Goal: Task Accomplishment & Management: Use online tool/utility

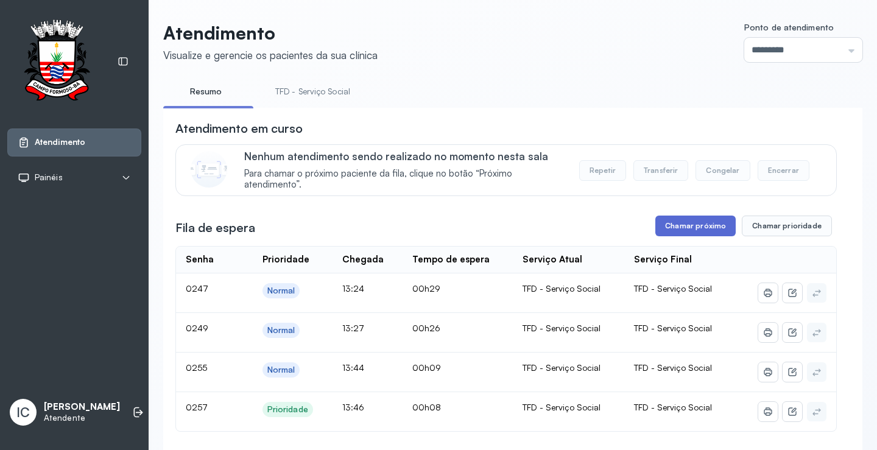
click at [675, 231] on button "Chamar próximo" at bounding box center [695, 226] width 80 height 21
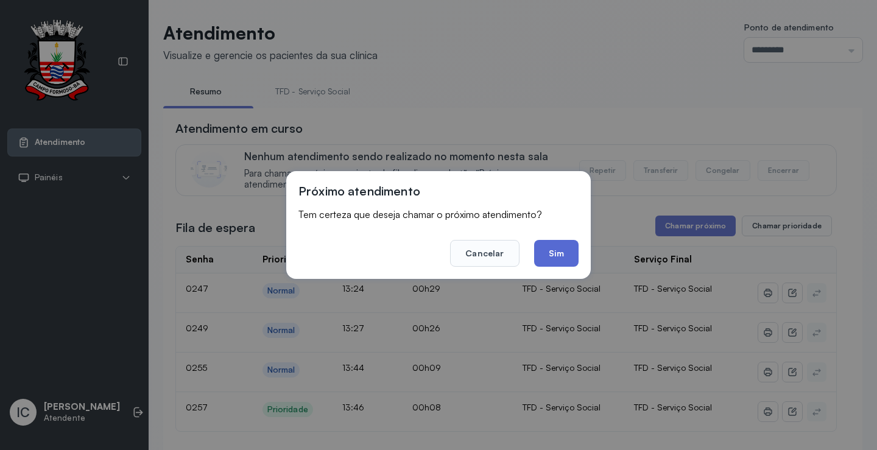
click at [557, 258] on button "Sim" at bounding box center [556, 253] width 44 height 27
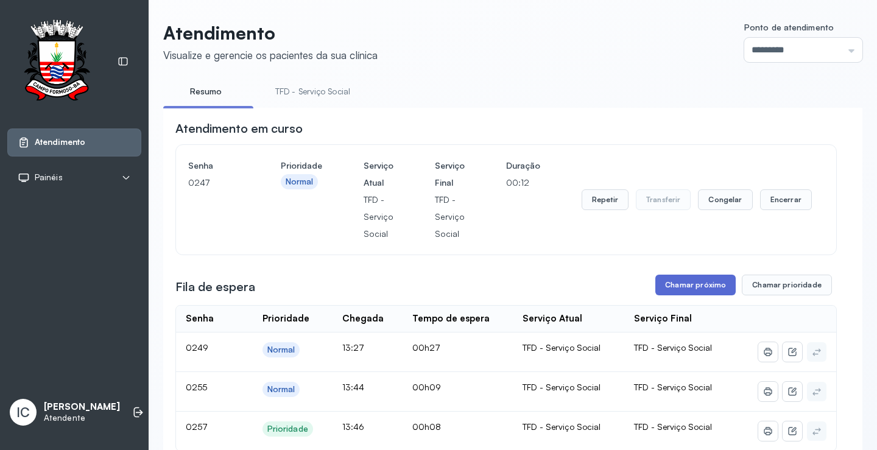
click at [715, 286] on button "Chamar próximo" at bounding box center [695, 285] width 80 height 21
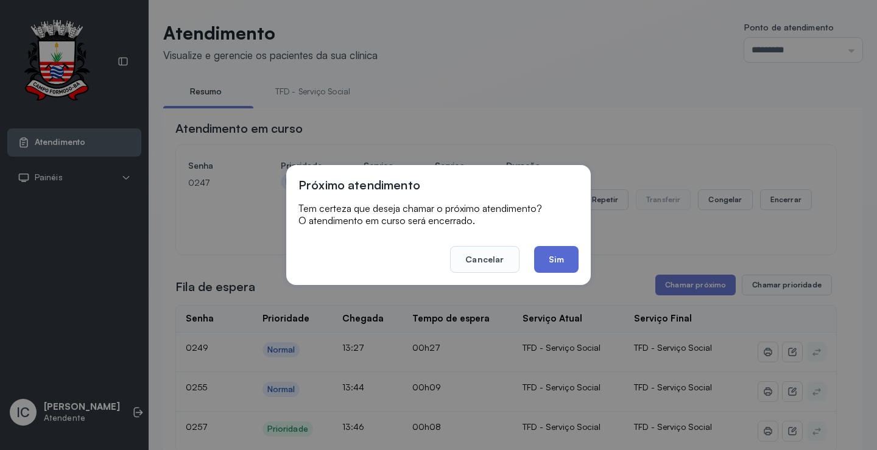
click at [557, 261] on button "Sim" at bounding box center [556, 259] width 44 height 27
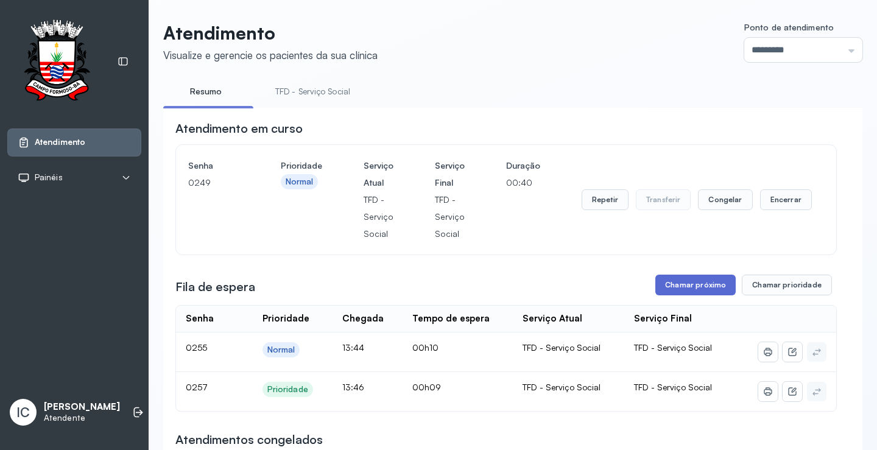
click at [717, 289] on button "Chamar próximo" at bounding box center [695, 285] width 80 height 21
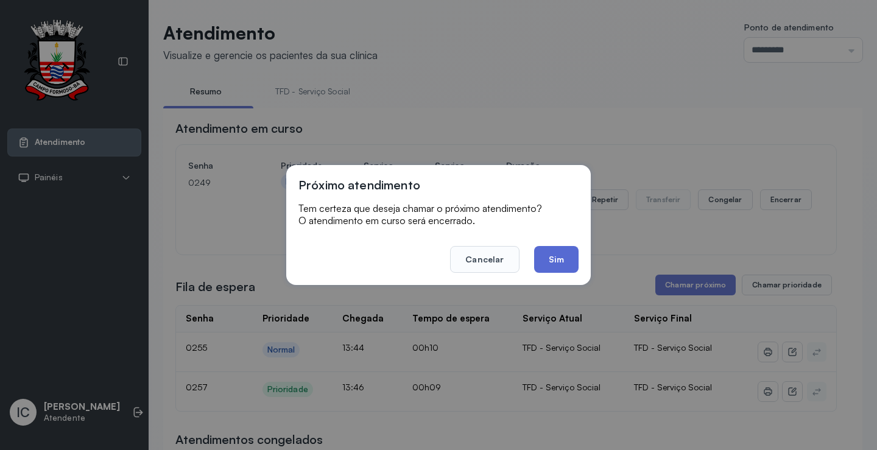
click at [551, 253] on button "Sim" at bounding box center [556, 259] width 44 height 27
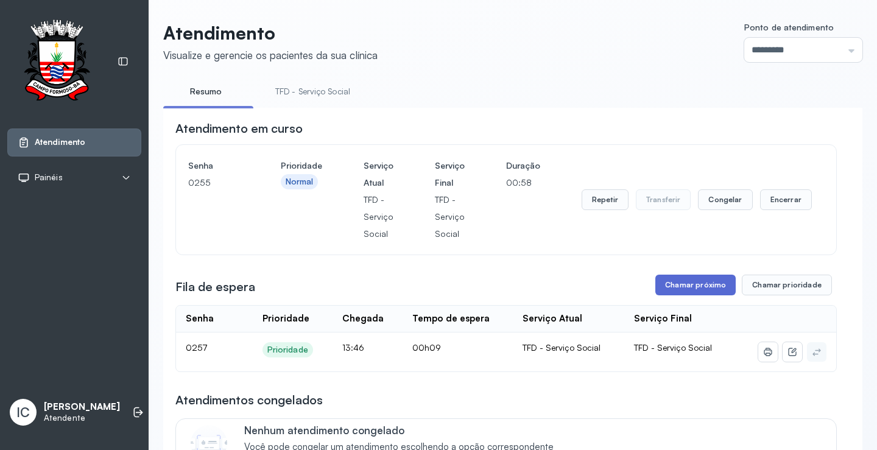
click at [704, 286] on button "Chamar próximo" at bounding box center [695, 285] width 80 height 21
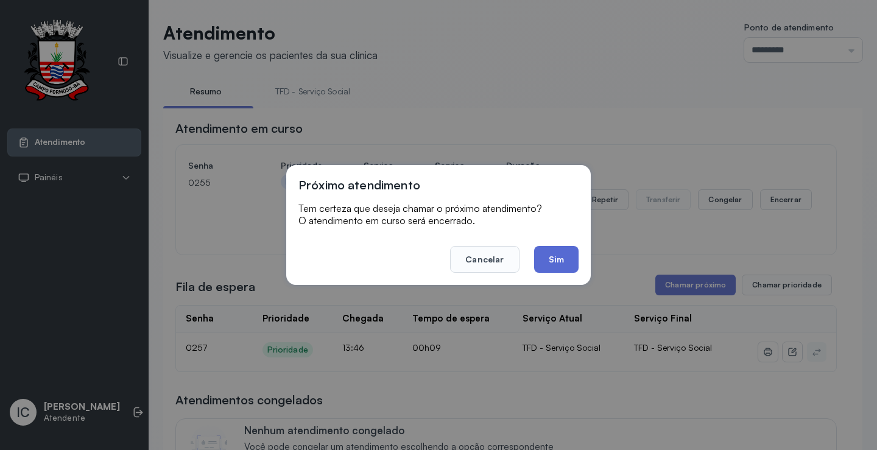
click at [569, 260] on button "Sim" at bounding box center [556, 259] width 44 height 27
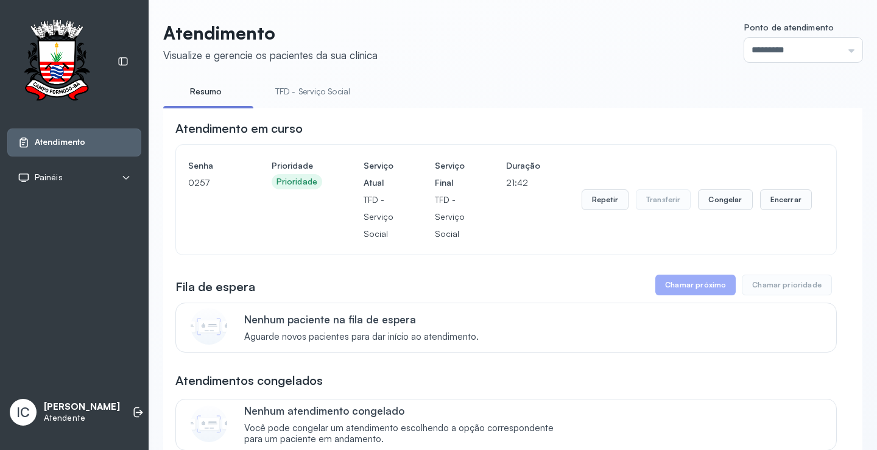
click at [669, 292] on button "Chamar próximo" at bounding box center [695, 285] width 80 height 21
click at [699, 288] on button "Chamar próximo" at bounding box center [695, 285] width 80 height 21
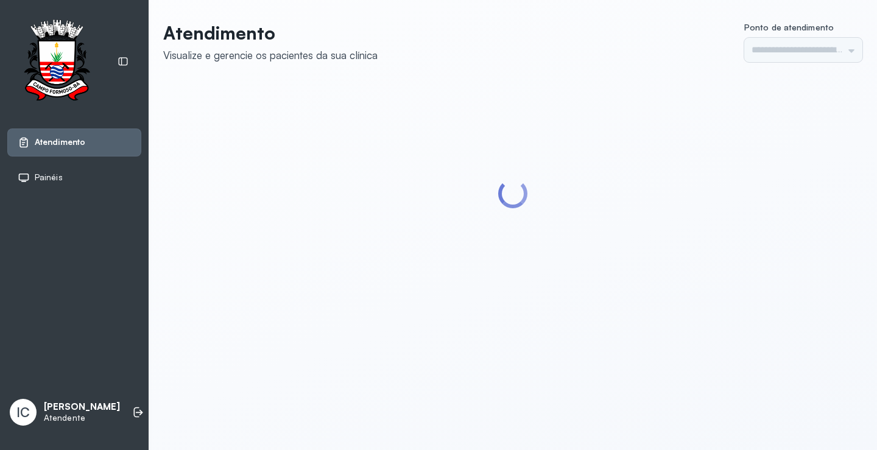
type input "*********"
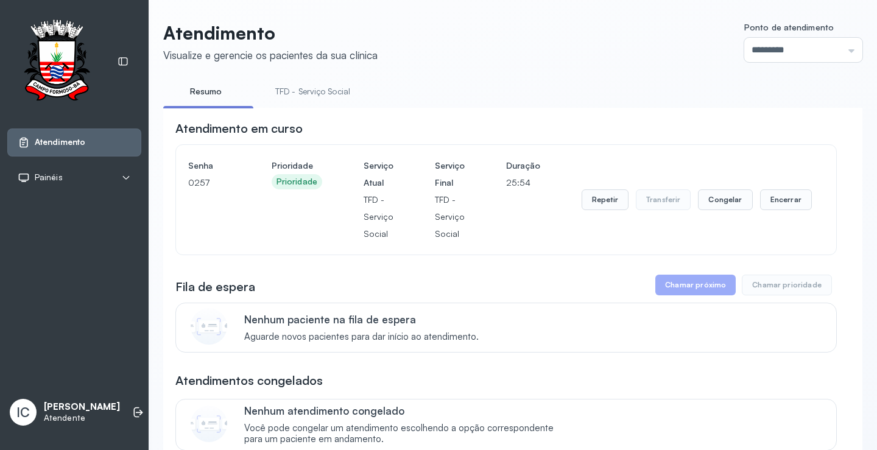
click at [689, 291] on button "Chamar próximo" at bounding box center [695, 285] width 80 height 21
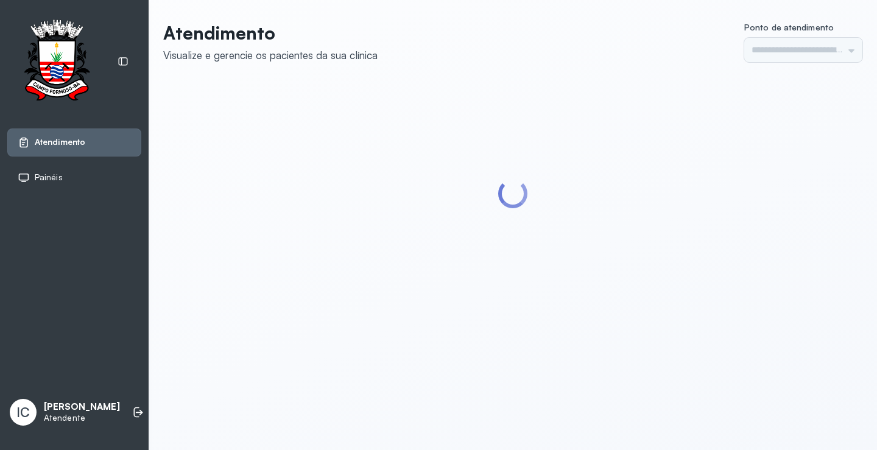
type input "*********"
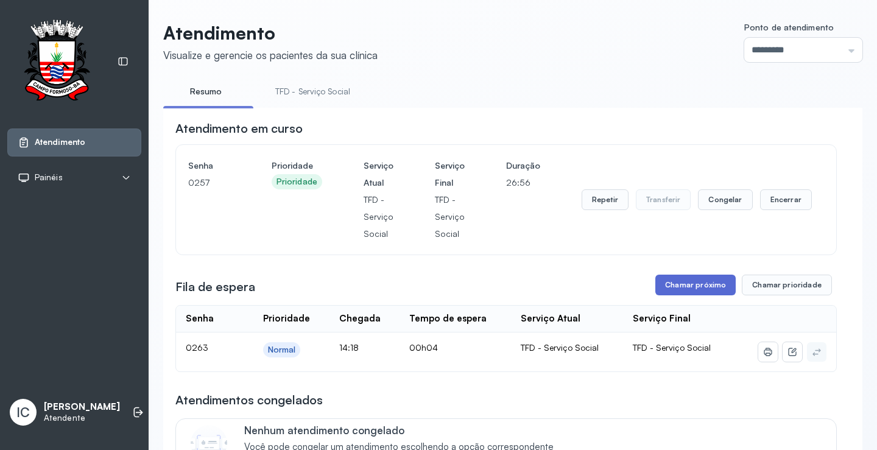
click at [703, 291] on button "Chamar próximo" at bounding box center [695, 285] width 80 height 21
click at [695, 287] on button "Chamar próximo" at bounding box center [695, 285] width 80 height 21
click at [605, 202] on button "Repetir" at bounding box center [605, 199] width 47 height 21
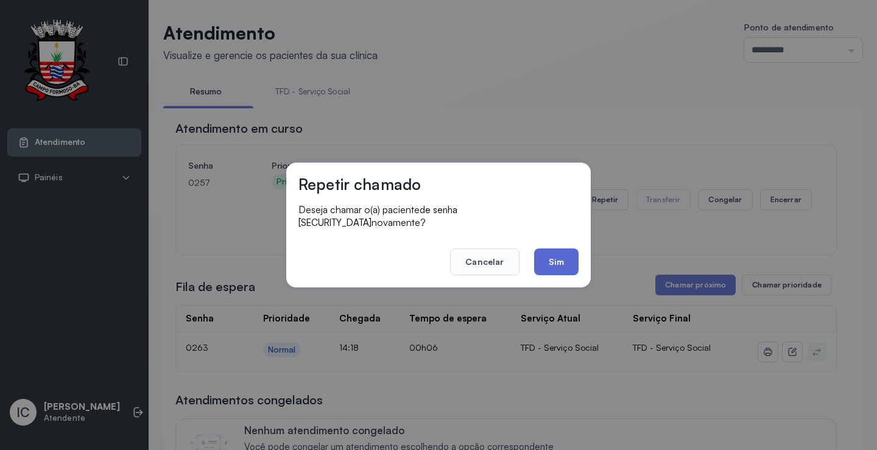
click at [563, 252] on button "Sim" at bounding box center [556, 261] width 44 height 27
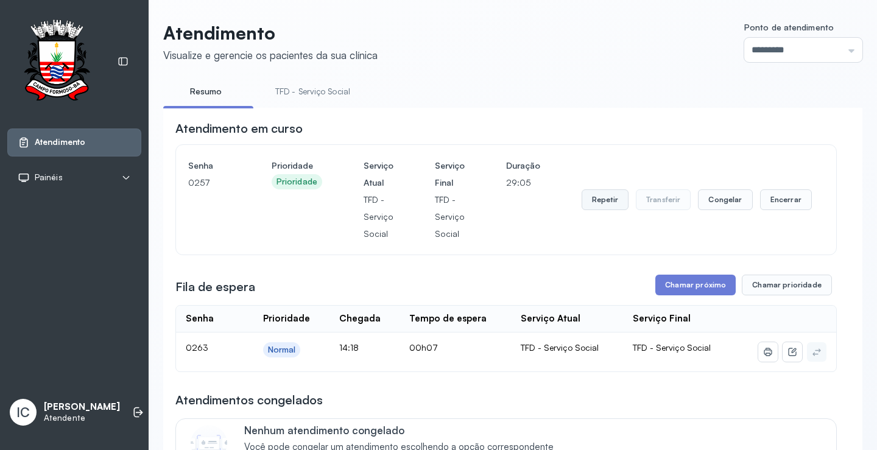
click at [588, 206] on button "Repetir" at bounding box center [605, 199] width 47 height 21
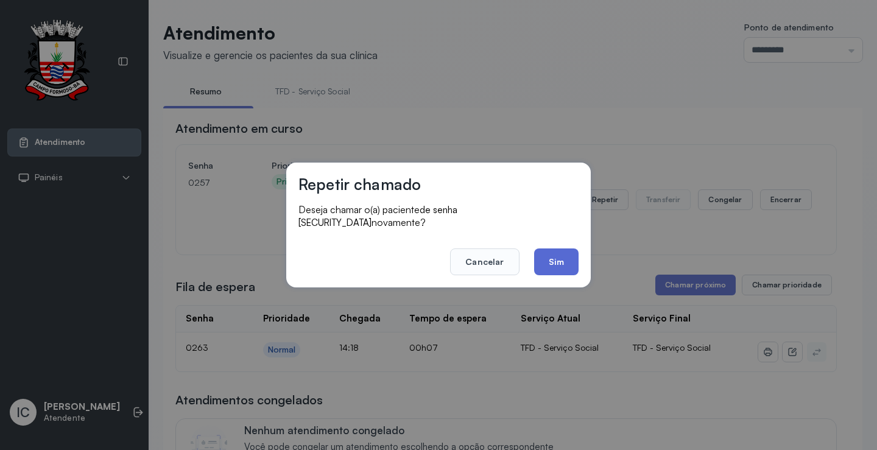
click at [571, 259] on button "Sim" at bounding box center [556, 261] width 44 height 27
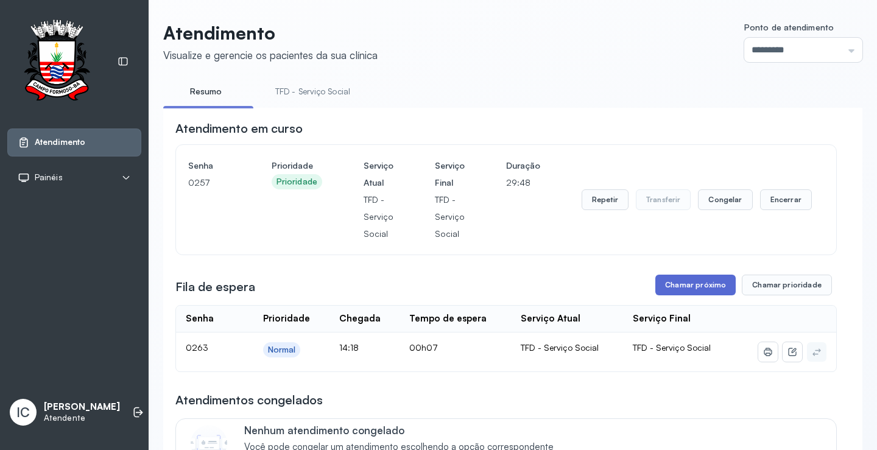
click at [700, 286] on button "Chamar próximo" at bounding box center [695, 285] width 80 height 21
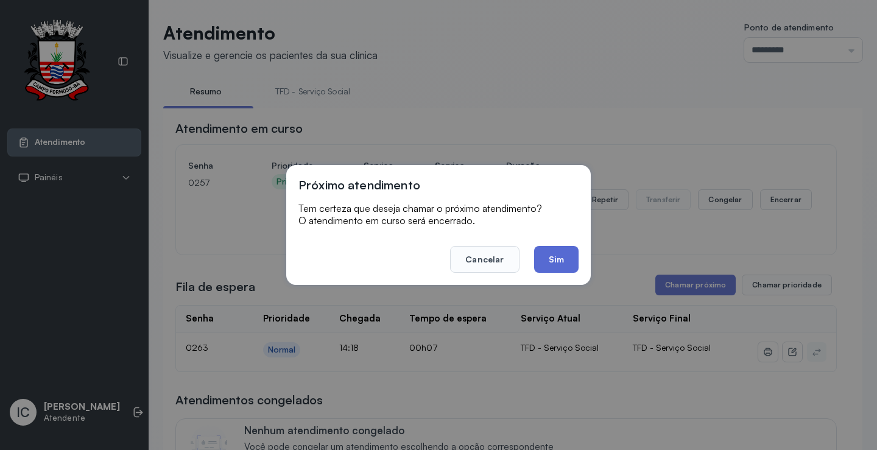
click at [567, 256] on button "Sim" at bounding box center [556, 259] width 44 height 27
